Goal: Information Seeking & Learning: Check status

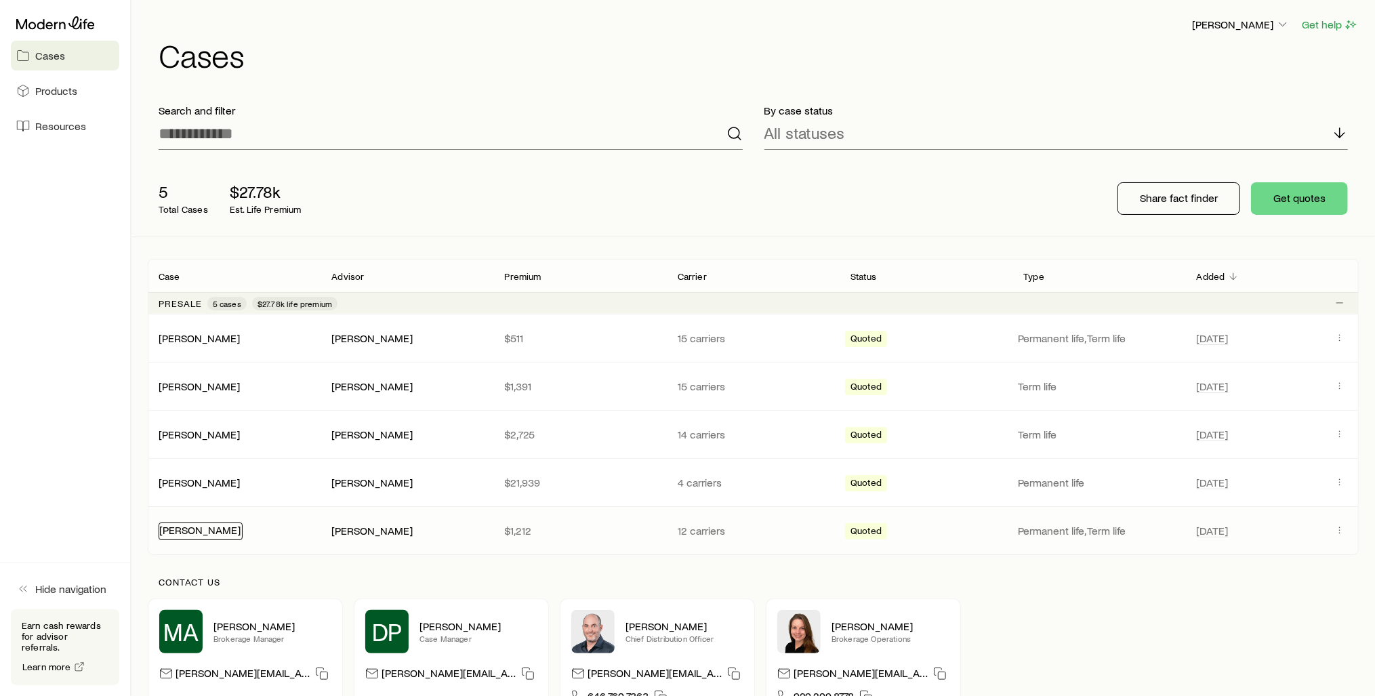
click at [193, 529] on link "[PERSON_NAME]" at bounding box center [199, 529] width 81 height 13
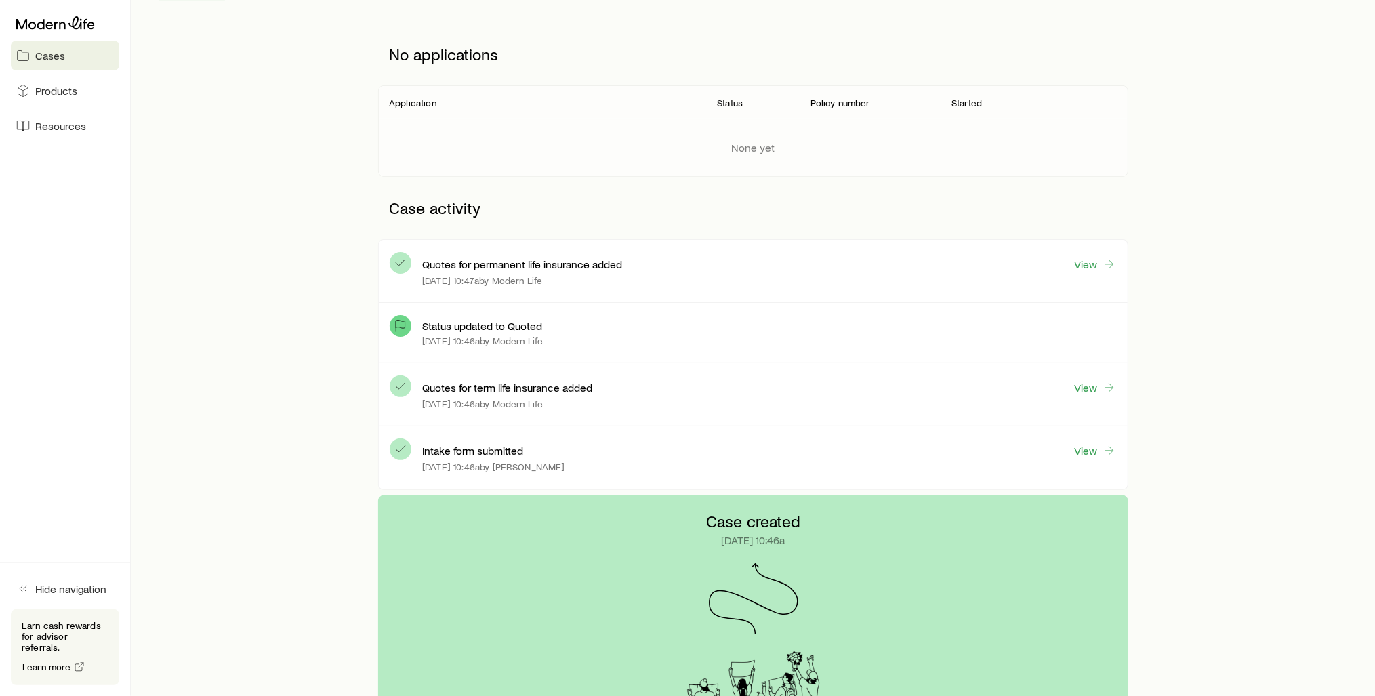
scroll to position [217, 0]
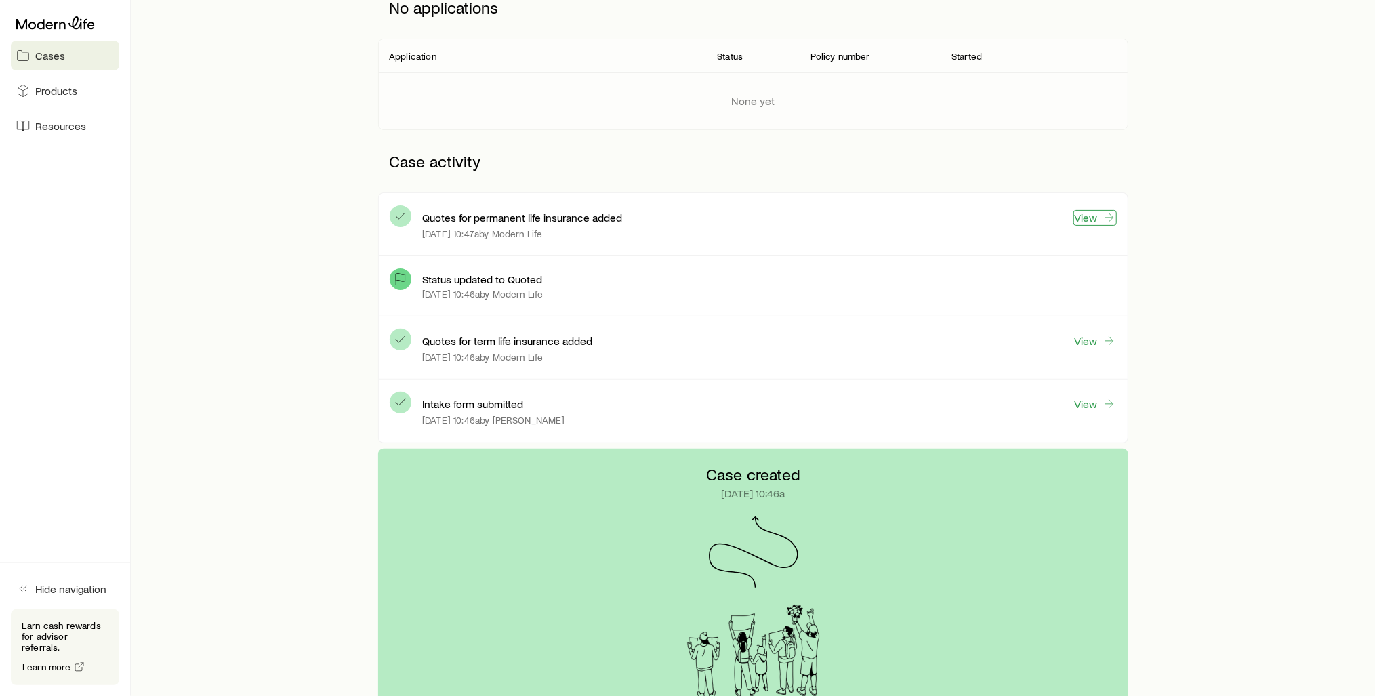
click at [1088, 216] on link "View" at bounding box center [1095, 218] width 43 height 16
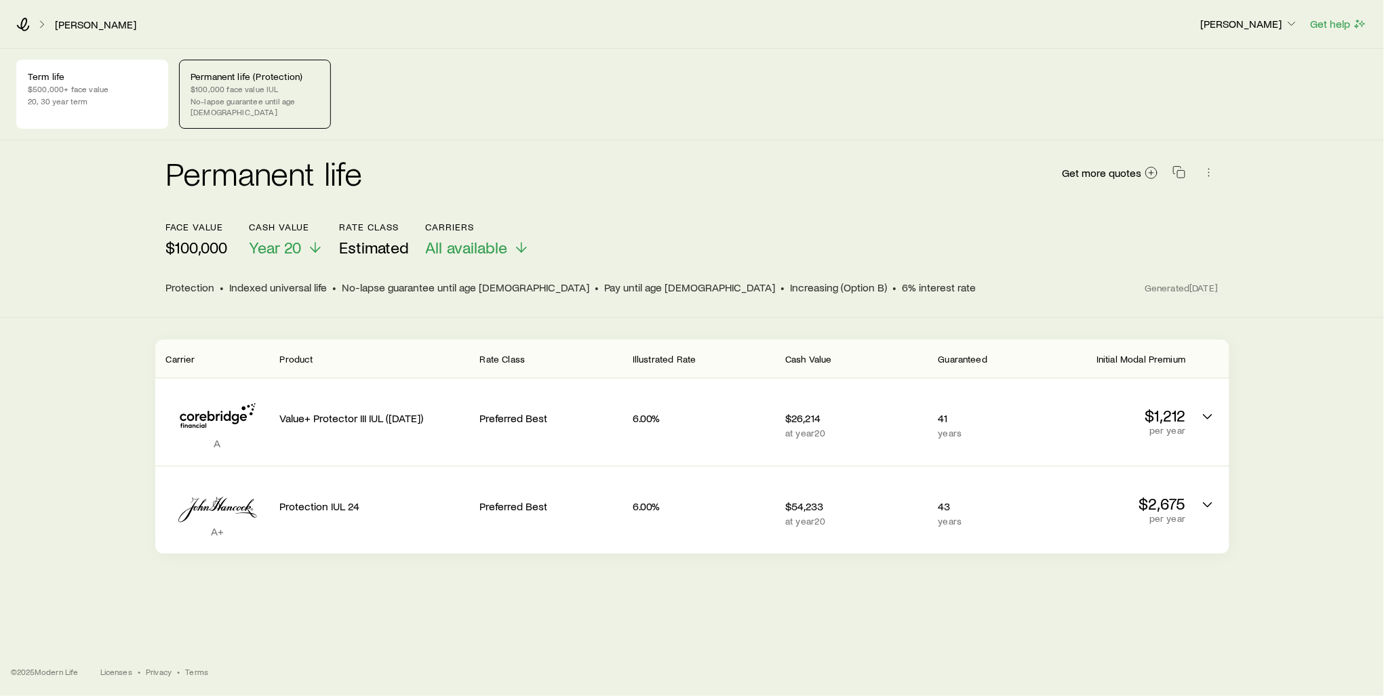
click at [1003, 618] on div "[PERSON_NAME] [PERSON_NAME] Get help Term life $500,000+ face value 20, 30 year…" at bounding box center [692, 348] width 1384 height 696
